Goal: Task Accomplishment & Management: Manage account settings

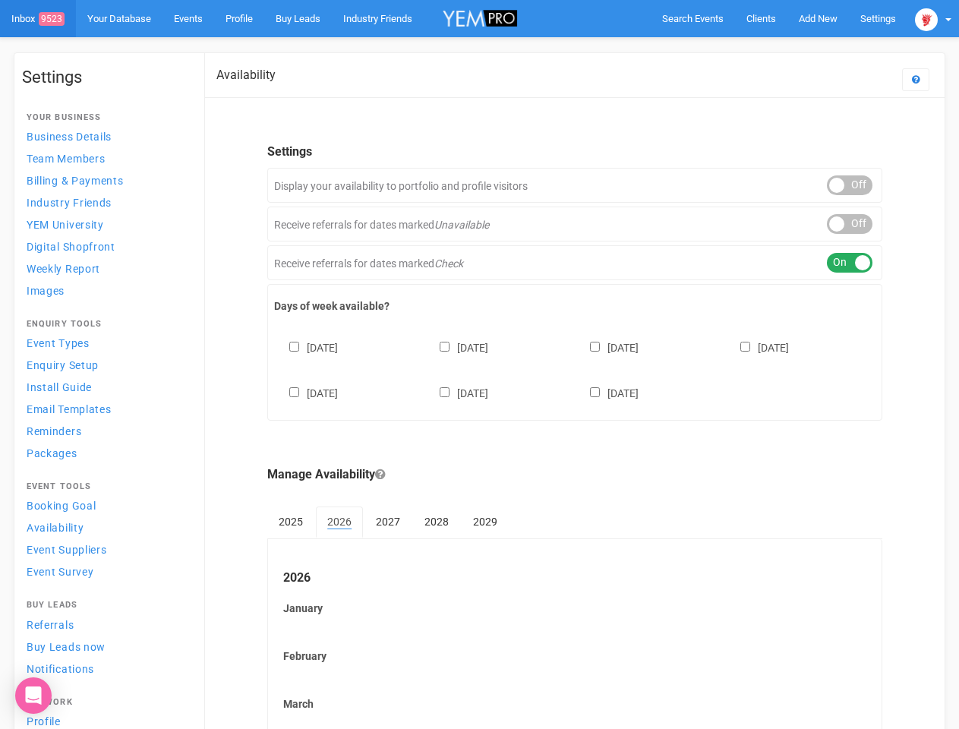
click at [479, 365] on div "[DATE] [DATE] [DATE] [DATE] [DATE] [DATE] [DATE]" at bounding box center [575, 362] width 602 height 91
click at [693, 18] on span "Search Events" at bounding box center [693, 18] width 62 height 11
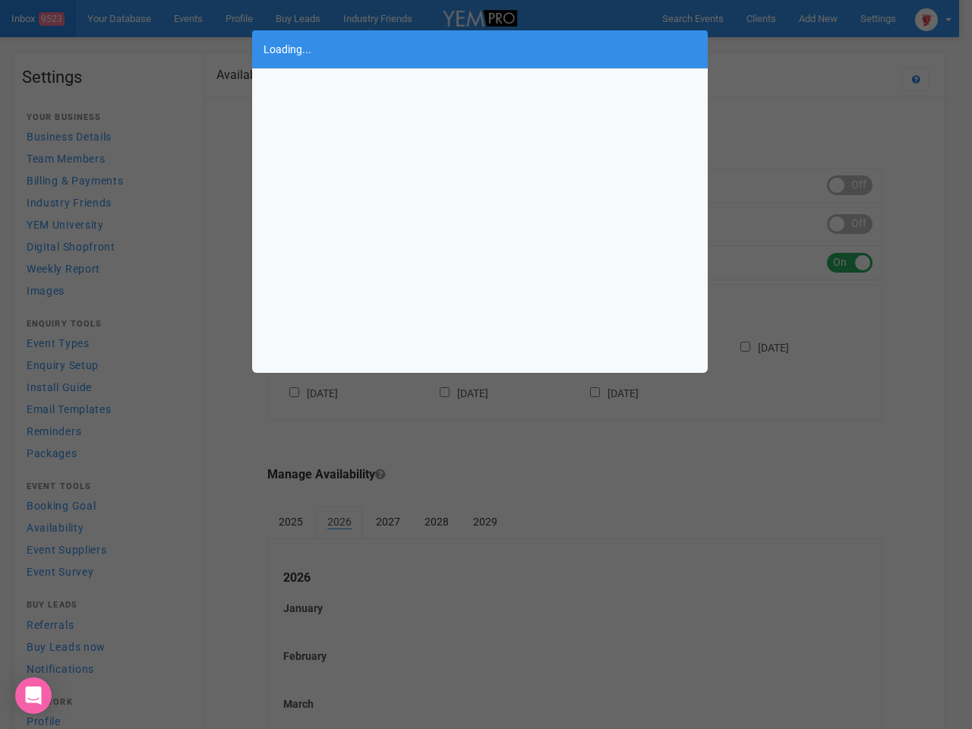
click at [818, 18] on div "Loading..." at bounding box center [486, 364] width 972 height 729
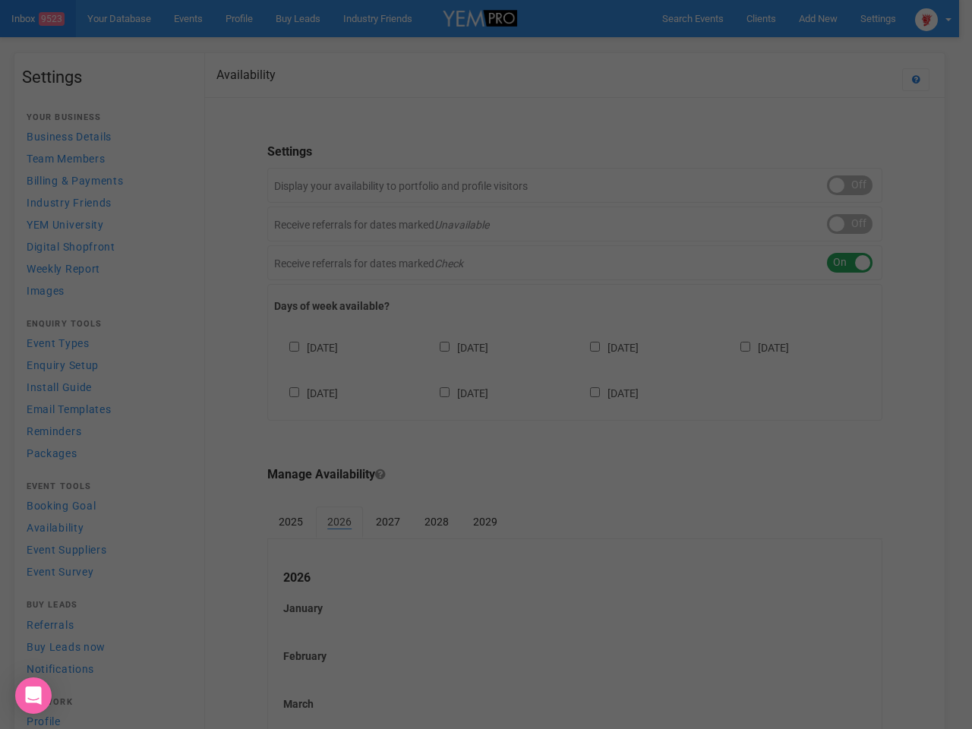
click at [783, 49] on div "Loading..." at bounding box center [486, 364] width 972 height 729
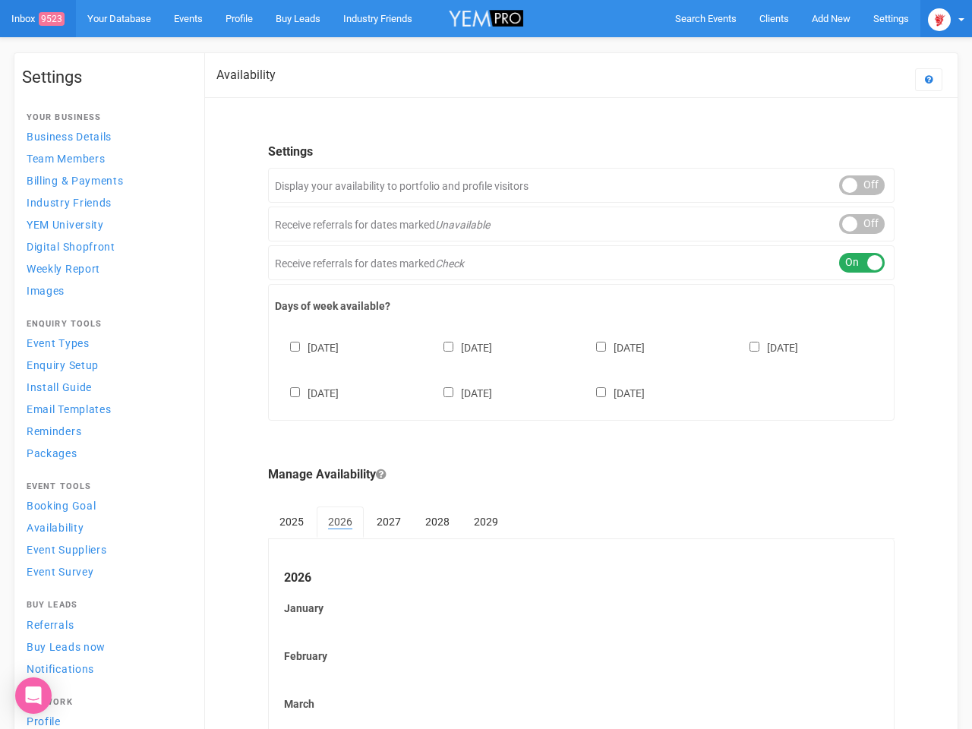
click at [934, 18] on img at bounding box center [939, 19] width 23 height 23
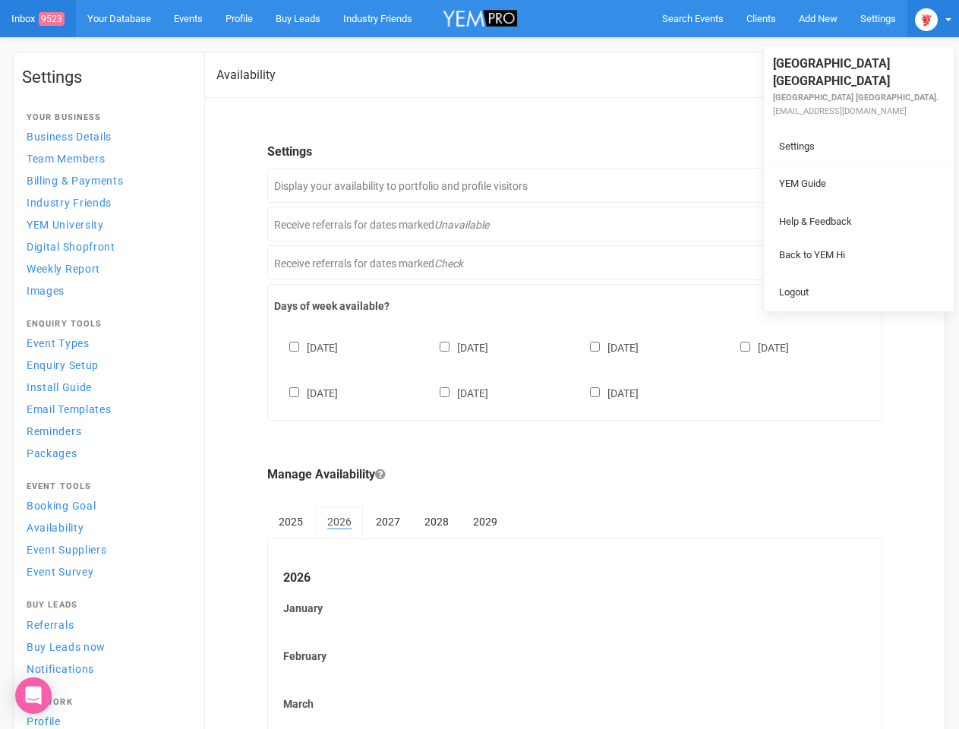
click at [850, 185] on div "ON OFF" at bounding box center [850, 185] width 46 height 20
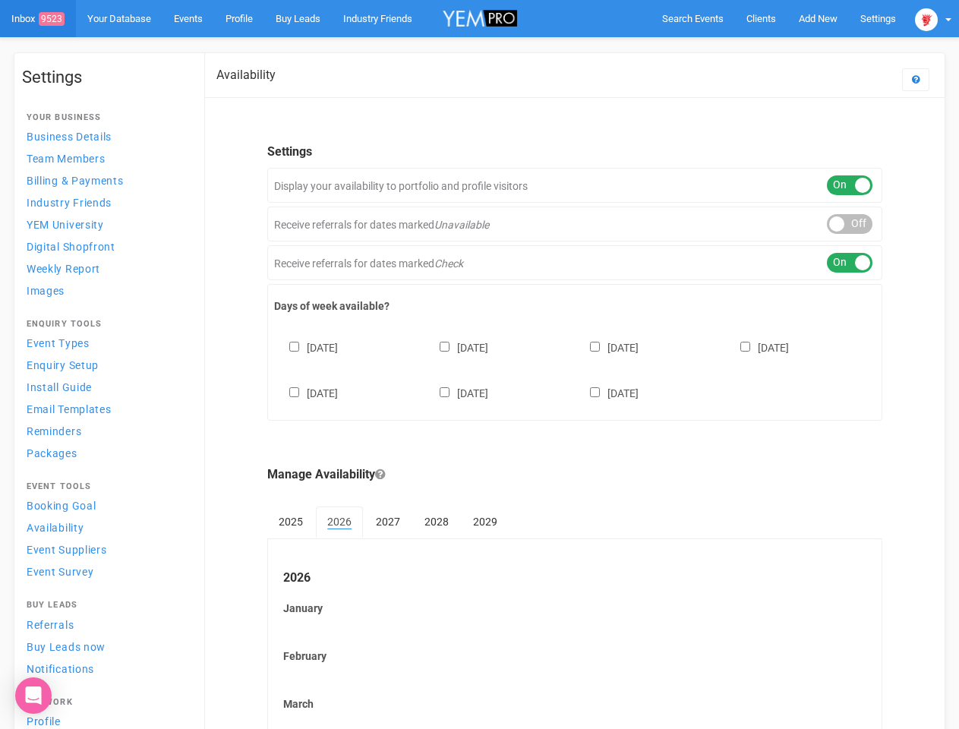
click at [850, 224] on div "ON OFF" at bounding box center [850, 224] width 46 height 20
click at [850, 263] on div "ON OFF" at bounding box center [850, 263] width 46 height 20
click at [575, 368] on div "[DATE] [DATE] [DATE] [DATE] [DATE] [DATE] [DATE]" at bounding box center [575, 362] width 602 height 91
